Goal: Transaction & Acquisition: Purchase product/service

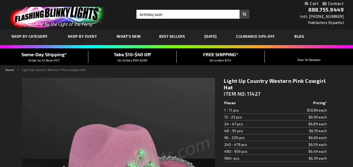
click at [139, 13] on input "birthday sash" at bounding box center [192, 14] width 113 height 9
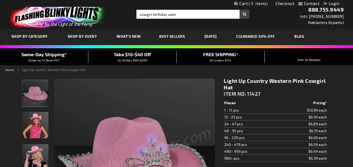
click at [244, 15] on button "Search" at bounding box center [245, 14] width 10 height 9
click at [244, 13] on button "Search" at bounding box center [245, 14] width 10 height 9
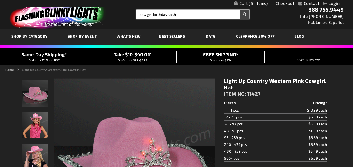
type input "cowgirl birthday sash"
click at [177, 16] on input "cowgirl birthday sash" at bounding box center [192, 14] width 113 height 9
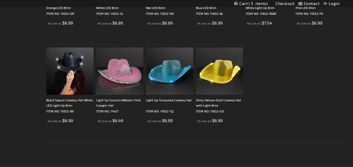
scroll to position [370, 0]
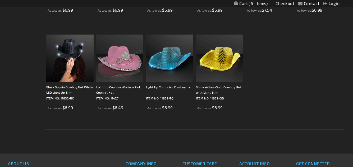
click at [116, 70] on img at bounding box center [119, 58] width 47 height 47
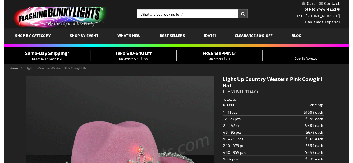
scroll to position [53, 0]
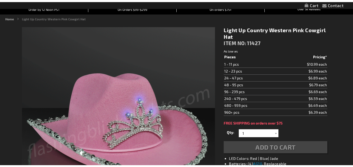
scroll to position [0, 0]
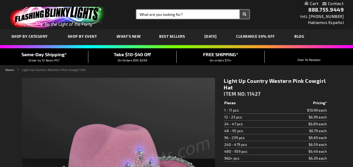
drag, startPoint x: 129, startPoint y: 14, endPoint x: 174, endPoint y: 72, distance: 73.5
click at [129, 14] on div "Toggle Nav Search Search × Search 888.755.9449 Intl: 818-753-8303 Hablamos Espa…" at bounding box center [176, 14] width 353 height 29
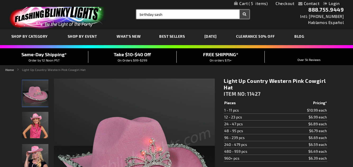
type input "birthday sash"
click at [240, 10] on button "Search" at bounding box center [245, 14] width 10 height 9
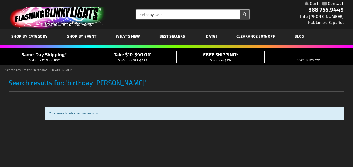
click at [157, 13] on input "birthday cash" at bounding box center [192, 14] width 113 height 9
type input "birthday sash"
click at [240, 10] on button "Search" at bounding box center [245, 14] width 10 height 9
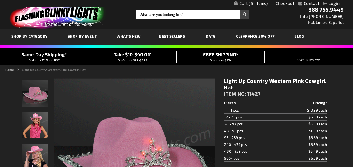
click at [284, 2] on link "Checkout" at bounding box center [285, 3] width 19 height 5
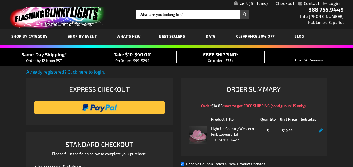
select select "US"
